Goal: Check status: Check status

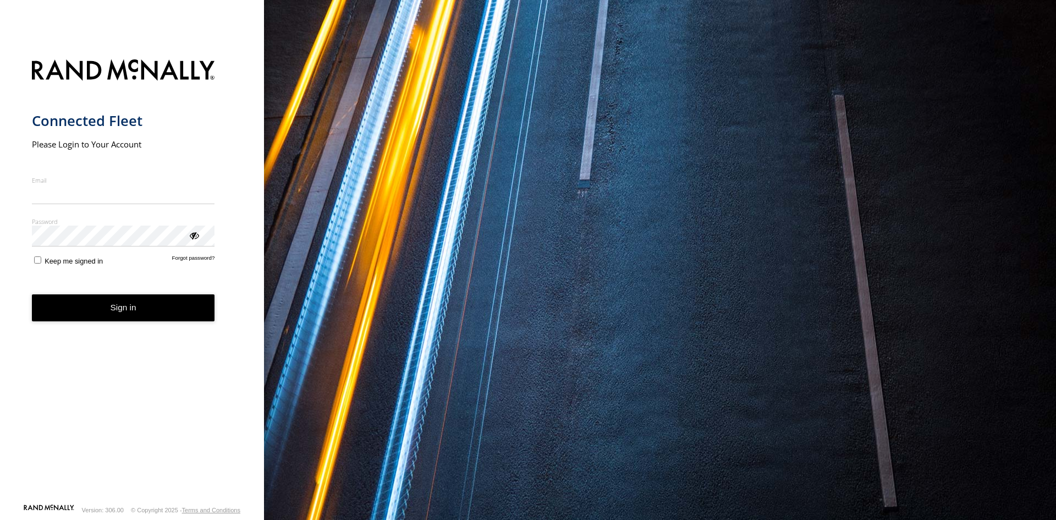
type input "**********"
click at [75, 311] on button "Sign in" at bounding box center [123, 307] width 183 height 27
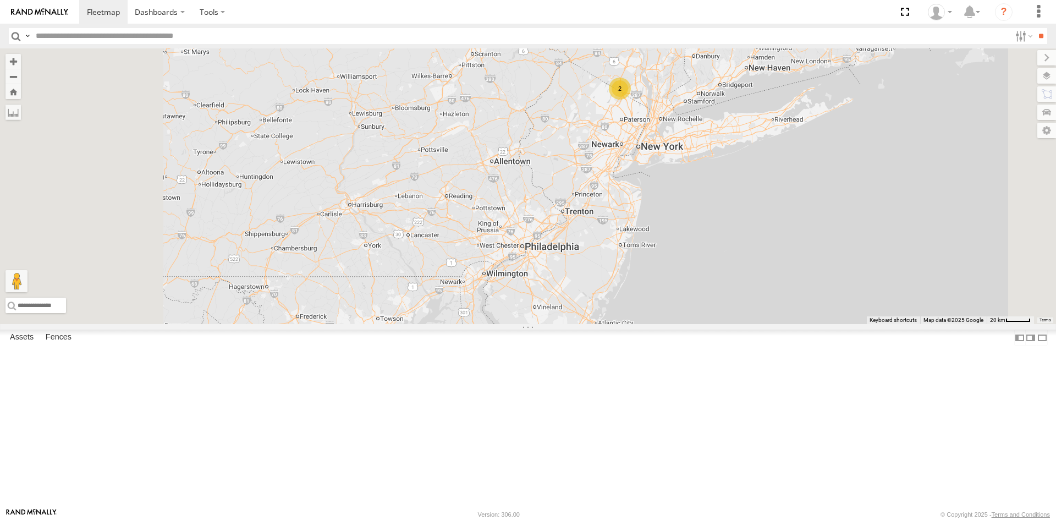
drag, startPoint x: 679, startPoint y: 340, endPoint x: 715, endPoint y: 301, distance: 53.3
click at [715, 301] on div "23207 NEW 23466 23480 4G 23460 23480 23467 4G 2" at bounding box center [528, 186] width 1056 height 276
